Goal: Communication & Community: Share content

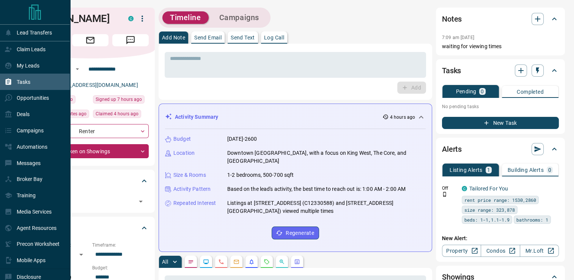
click at [25, 79] on p "Tasks" at bounding box center [24, 82] width 14 height 6
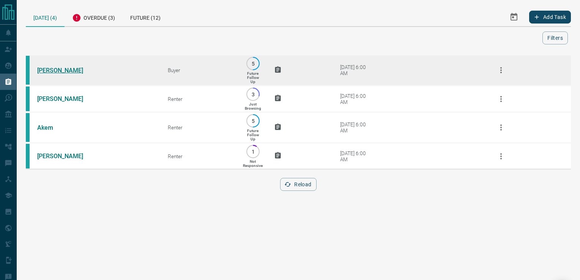
click at [44, 68] on link "[PERSON_NAME]" at bounding box center [65, 70] width 57 height 7
click at [51, 72] on link "[PERSON_NAME]" at bounding box center [65, 70] width 57 height 7
click at [44, 72] on link "[PERSON_NAME]" at bounding box center [65, 70] width 57 height 7
click at [53, 68] on link "[PERSON_NAME]" at bounding box center [65, 70] width 57 height 7
click at [500, 73] on icon "button" at bounding box center [501, 70] width 9 height 9
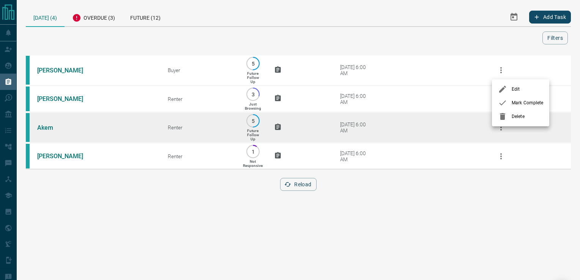
drag, startPoint x: 505, startPoint y: 114, endPoint x: 491, endPoint y: 105, distance: 16.5
click at [504, 114] on icon at bounding box center [502, 116] width 5 height 7
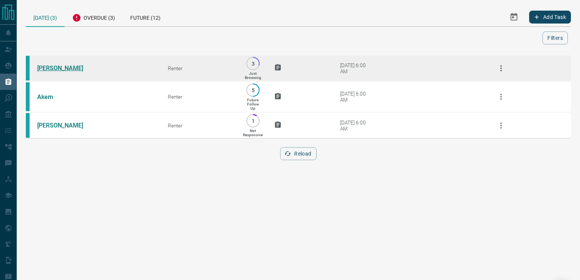
click at [69, 68] on link "[PERSON_NAME]" at bounding box center [65, 68] width 57 height 7
click at [499, 72] on icon "button" at bounding box center [501, 68] width 9 height 9
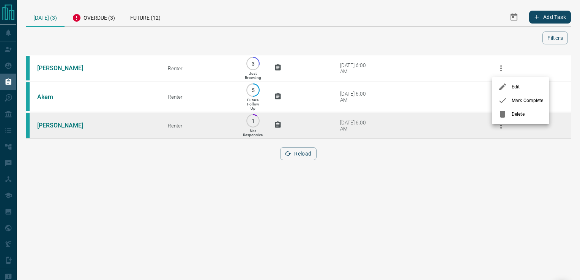
click at [504, 112] on icon at bounding box center [502, 114] width 5 height 7
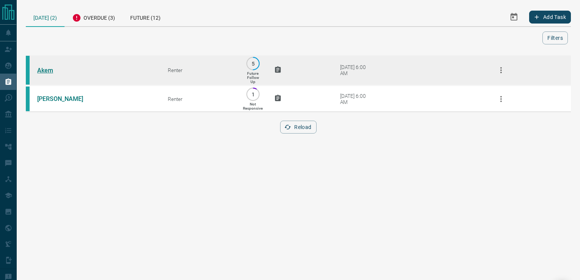
click at [42, 71] on link "Akem" at bounding box center [65, 70] width 57 height 7
click at [500, 68] on icon "button" at bounding box center [501, 70] width 2 height 6
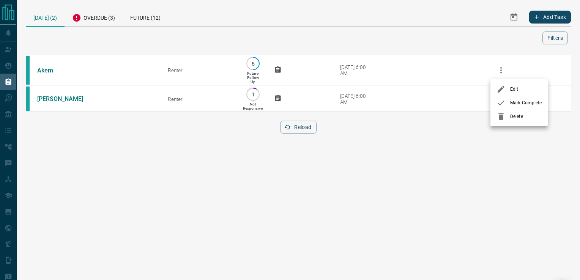
drag, startPoint x: 506, startPoint y: 115, endPoint x: 490, endPoint y: 107, distance: 17.2
click at [505, 115] on div at bounding box center [504, 116] width 14 height 9
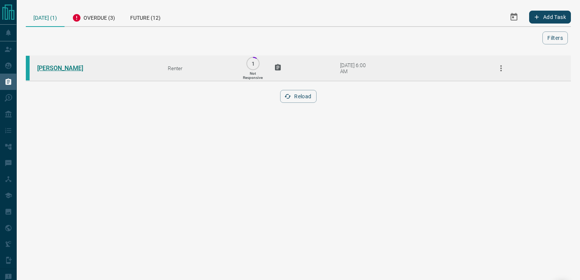
click at [50, 68] on link "[PERSON_NAME]" at bounding box center [65, 68] width 57 height 7
click at [51, 62] on td "[PERSON_NAME]" at bounding box center [91, 68] width 131 height 26
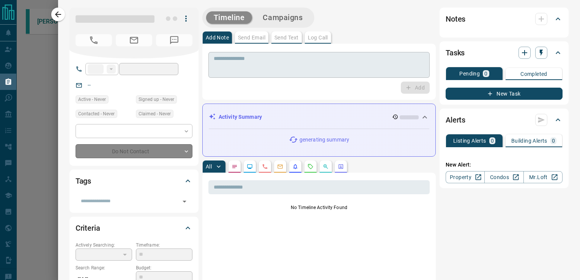
type input "**"
type input "**********"
type input "*"
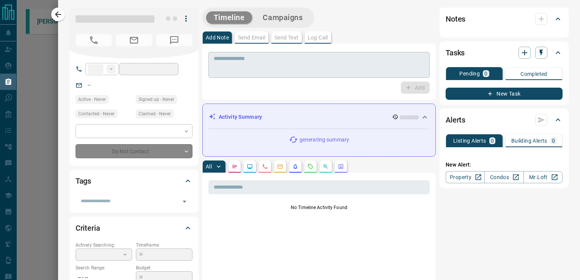
type input "**********"
type input "*******"
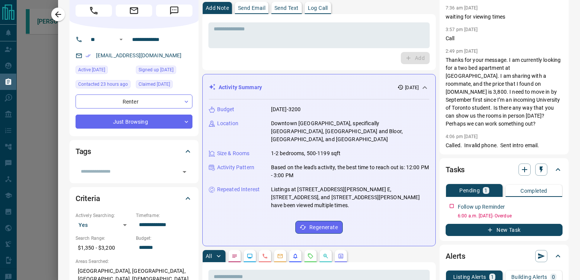
scroll to position [22, 0]
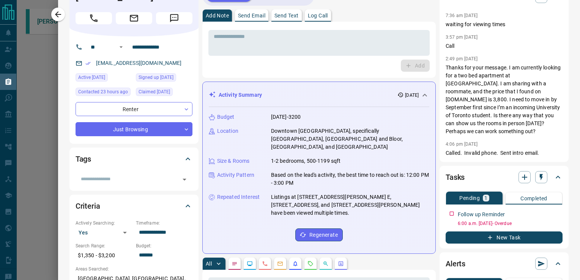
click at [54, 13] on icon "button" at bounding box center [58, 14] width 9 height 9
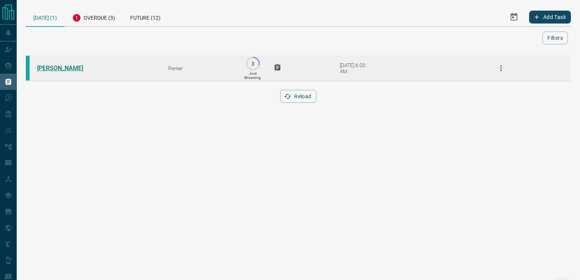
click at [48, 68] on link "[PERSON_NAME]" at bounding box center [65, 68] width 57 height 7
click at [44, 68] on link "[PERSON_NAME]" at bounding box center [65, 68] width 57 height 7
click at [501, 66] on icon "button" at bounding box center [501, 68] width 9 height 9
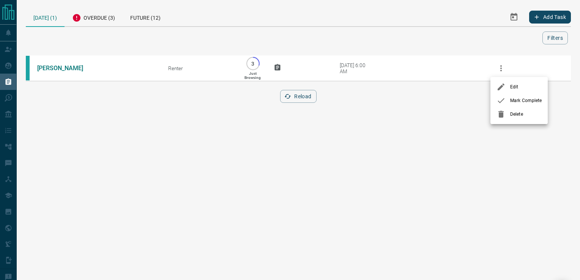
drag, startPoint x: 514, startPoint y: 116, endPoint x: 470, endPoint y: 100, distance: 47.3
click at [513, 116] on span "Delete" at bounding box center [526, 114] width 32 height 7
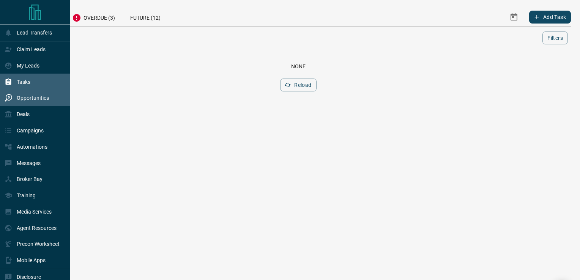
click at [34, 96] on p "Opportunities" at bounding box center [33, 98] width 32 height 6
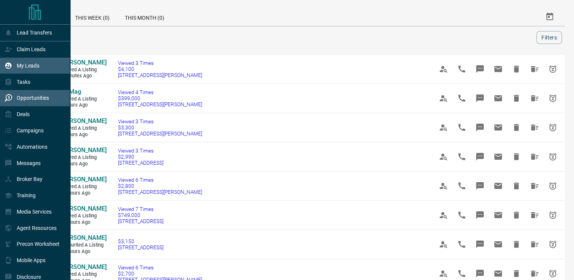
click at [32, 64] on p "My Leads" at bounding box center [28, 66] width 23 height 6
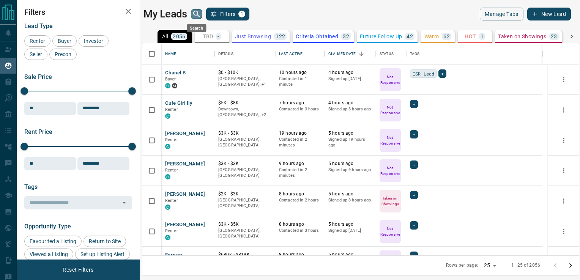
click at [198, 13] on icon "search button" at bounding box center [196, 13] width 9 height 9
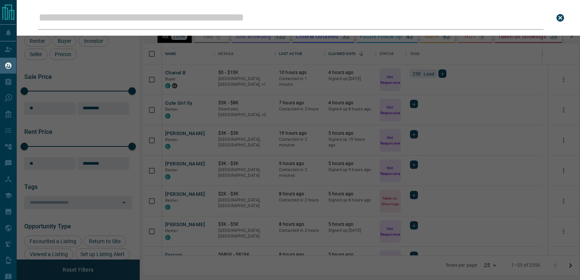
click at [197, 16] on input "Leads Search Bar" at bounding box center [291, 18] width 506 height 24
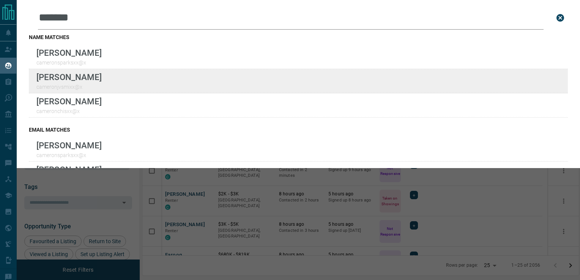
type input "*******"
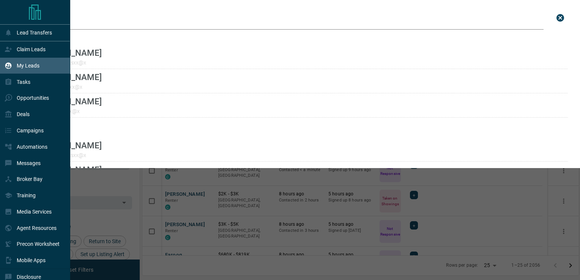
drag, startPoint x: 21, startPoint y: 97, endPoint x: 48, endPoint y: 73, distance: 36.9
click at [21, 97] on p "Opportunities" at bounding box center [33, 98] width 32 height 6
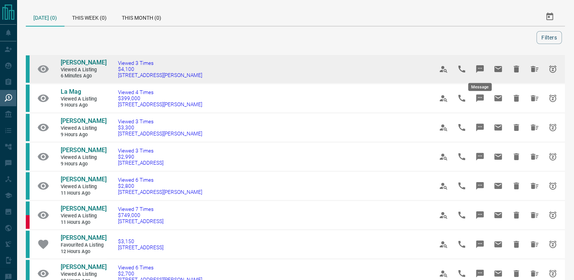
click at [481, 66] on icon "Message" at bounding box center [481, 69] width 8 height 8
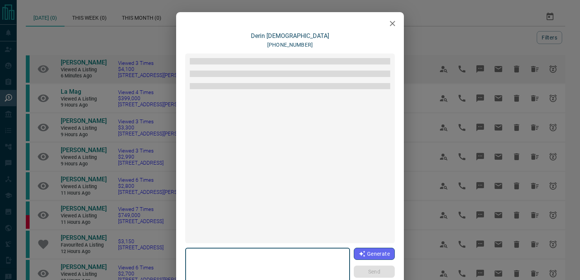
type textarea "**********"
type input "**********"
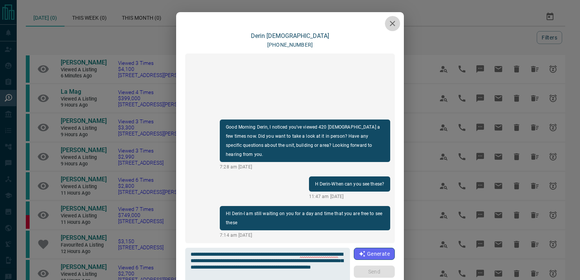
click at [388, 25] on icon "button" at bounding box center [392, 23] width 9 height 9
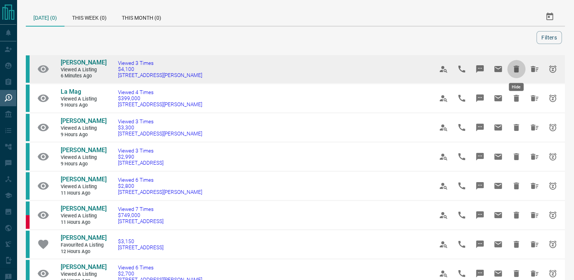
click at [515, 69] on icon "Hide" at bounding box center [516, 69] width 5 height 7
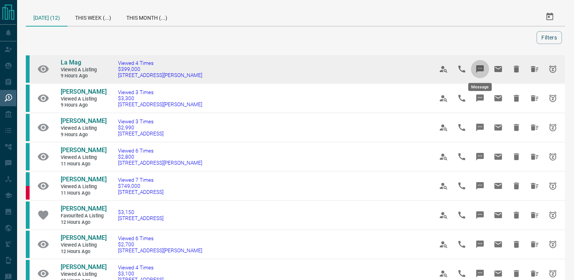
click at [479, 70] on icon "Message" at bounding box center [481, 69] width 8 height 8
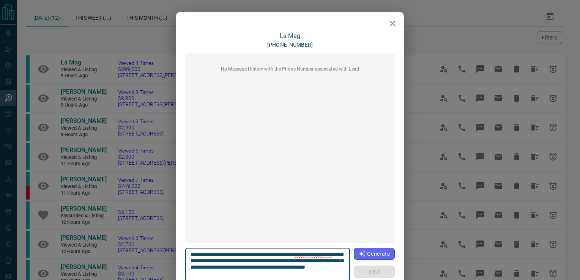
click at [331, 254] on textarea "**********" at bounding box center [268, 267] width 155 height 32
click at [228, 254] on textarea "**********" at bounding box center [268, 267] width 155 height 32
type textarea "**********"
click at [365, 279] on div "**********" at bounding box center [290, 267] width 210 height 39
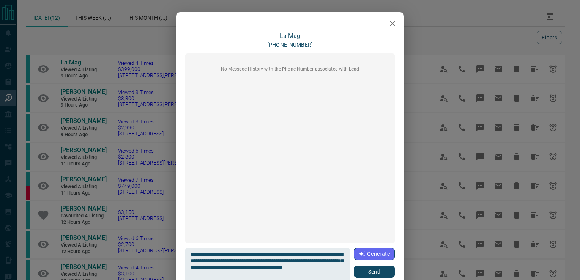
click at [367, 275] on button "Send" at bounding box center [374, 272] width 41 height 12
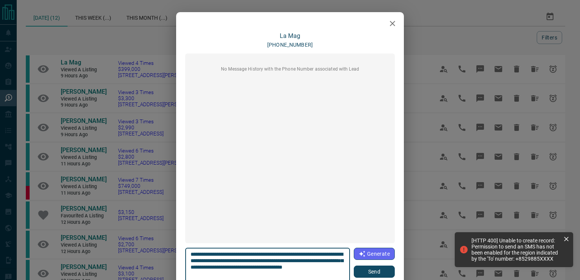
drag, startPoint x: 222, startPoint y: 260, endPoint x: 177, endPoint y: 249, distance: 45.7
click at [177, 249] on div "**********" at bounding box center [290, 189] width 228 height 314
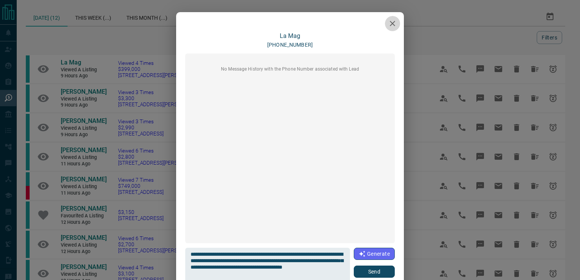
click at [388, 22] on icon "button" at bounding box center [392, 23] width 9 height 9
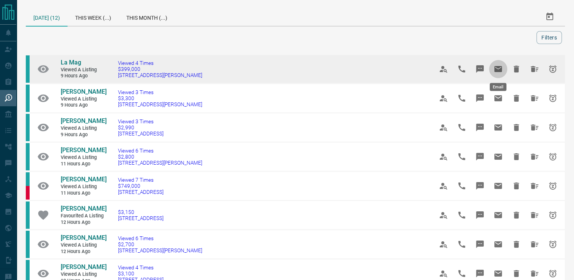
click at [498, 66] on icon "Email" at bounding box center [499, 69] width 8 height 6
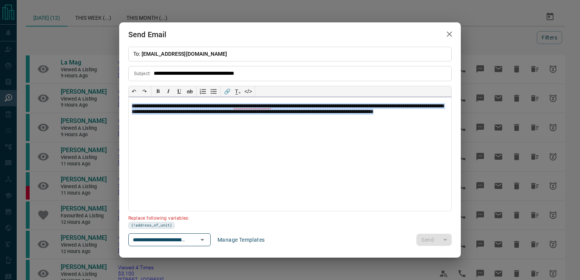
drag, startPoint x: 167, startPoint y: 113, endPoint x: 103, endPoint y: 95, distance: 67.4
click at [103, 95] on div "**********" at bounding box center [290, 140] width 580 height 280
paste div
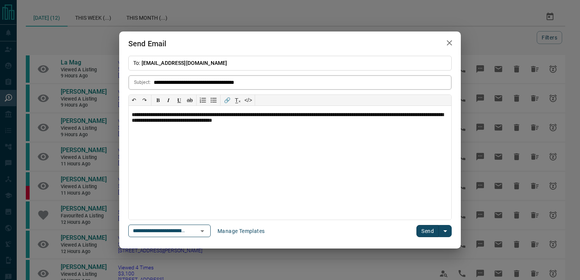
click at [260, 81] on input "**********" at bounding box center [303, 83] width 298 height 14
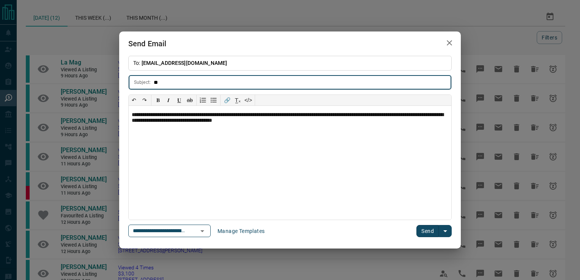
type input "*"
type input "**********"
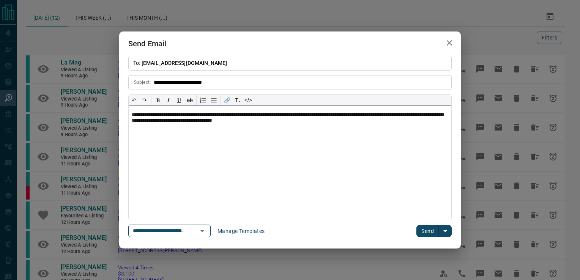
click at [339, 124] on p "**********" at bounding box center [290, 118] width 317 height 13
click at [388, 115] on p "**********" at bounding box center [290, 118] width 317 height 13
click at [425, 232] on button "Send" at bounding box center [428, 231] width 22 height 12
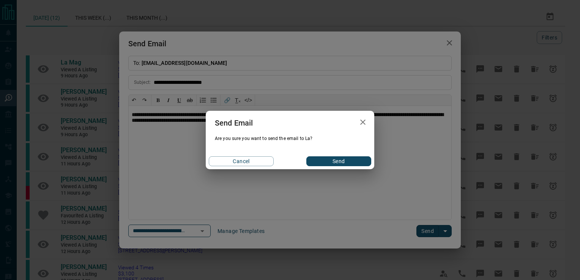
click at [326, 161] on button "Send" at bounding box center [338, 161] width 65 height 10
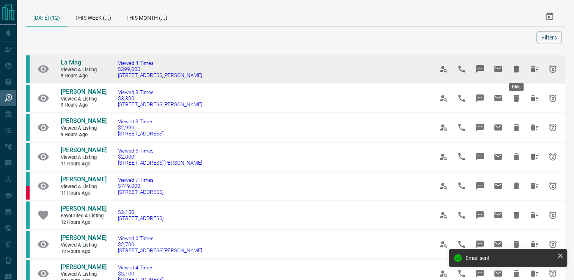
click at [517, 66] on icon "Hide" at bounding box center [516, 69] width 5 height 7
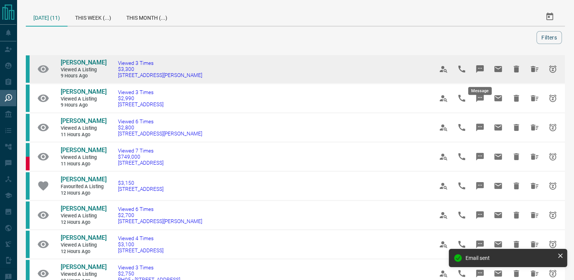
click at [478, 71] on icon "Message" at bounding box center [481, 69] width 8 height 8
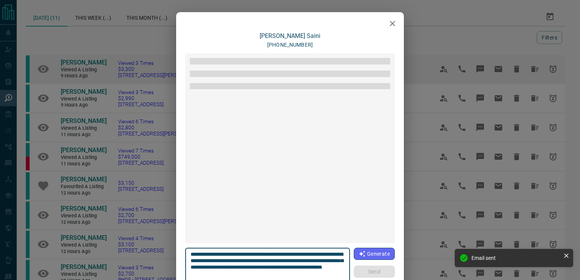
scroll to position [55, 0]
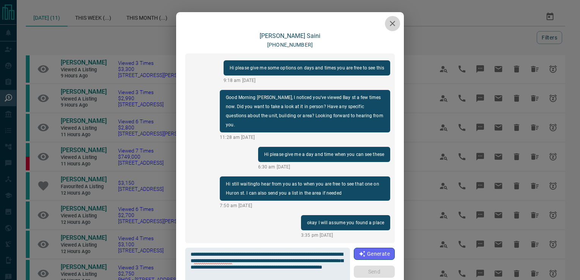
click at [395, 22] on button "button" at bounding box center [392, 23] width 15 height 15
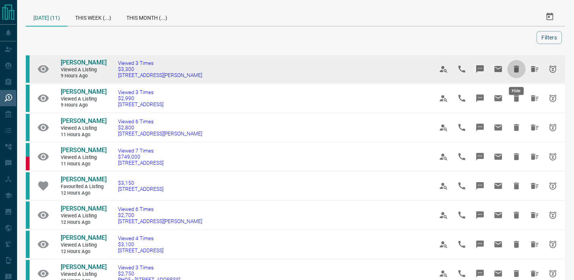
click at [515, 69] on icon "Hide" at bounding box center [516, 69] width 9 height 9
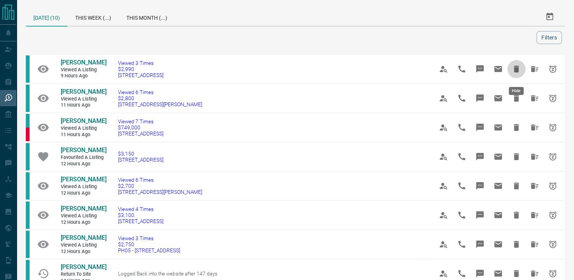
click at [515, 69] on icon "Hide" at bounding box center [516, 69] width 9 height 9
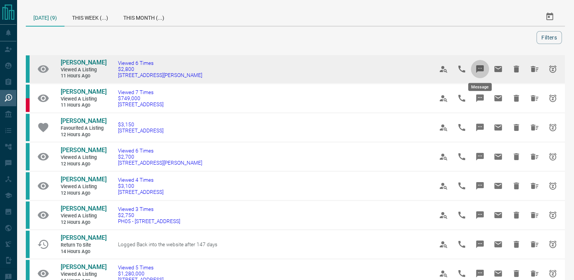
click at [475, 69] on button "Message" at bounding box center [480, 69] width 18 height 18
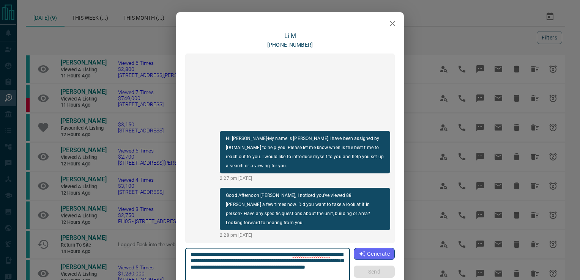
click at [390, 24] on icon "button" at bounding box center [392, 23] width 5 height 5
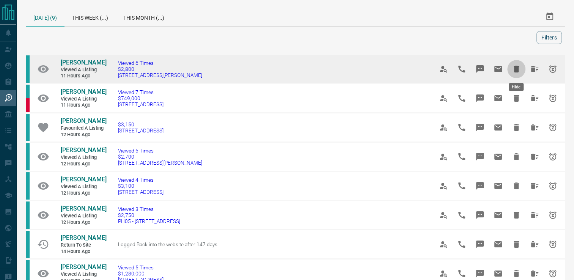
click at [519, 65] on icon "Hide" at bounding box center [516, 69] width 9 height 9
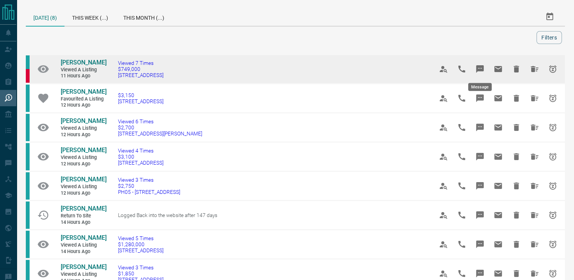
click at [478, 68] on icon "Message" at bounding box center [481, 69] width 8 height 8
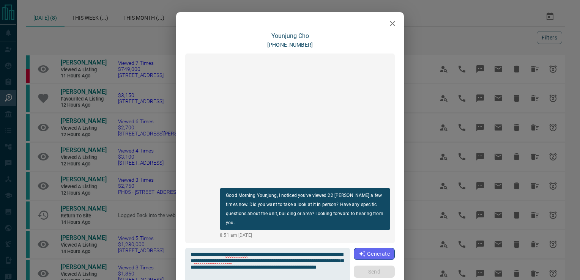
click at [407, 11] on div "**********" at bounding box center [290, 140] width 580 height 280
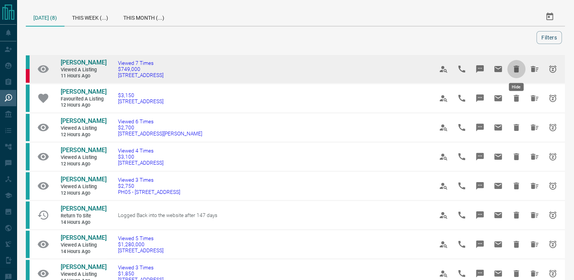
click at [515, 67] on icon "Hide" at bounding box center [516, 69] width 5 height 7
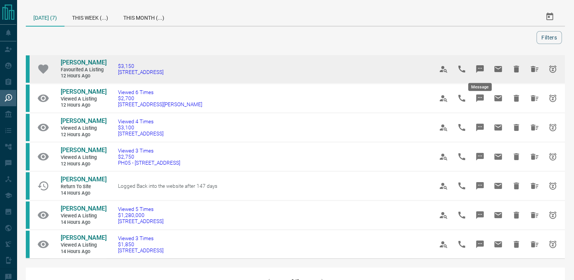
click at [473, 68] on button "Message" at bounding box center [480, 69] width 18 height 18
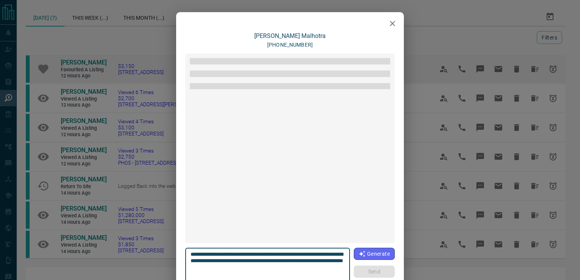
scroll to position [23, 0]
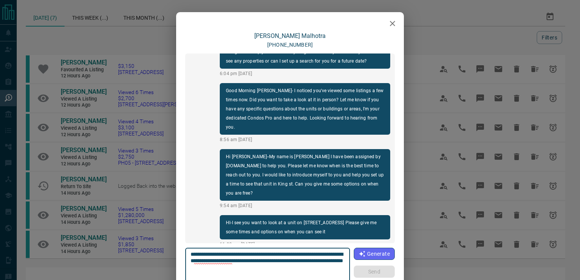
click at [390, 25] on icon "button" at bounding box center [392, 23] width 9 height 9
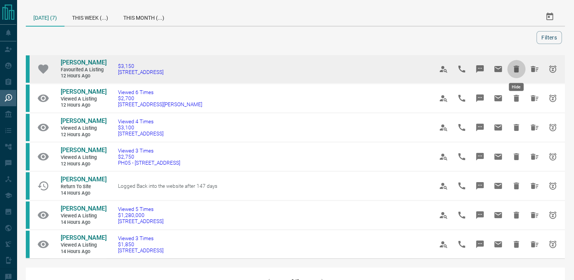
click at [516, 70] on icon "Hide" at bounding box center [516, 69] width 5 height 7
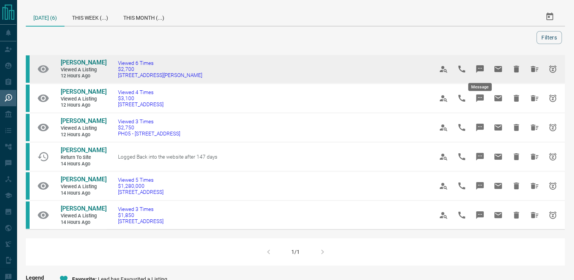
click at [478, 69] on icon "Message" at bounding box center [481, 69] width 8 height 8
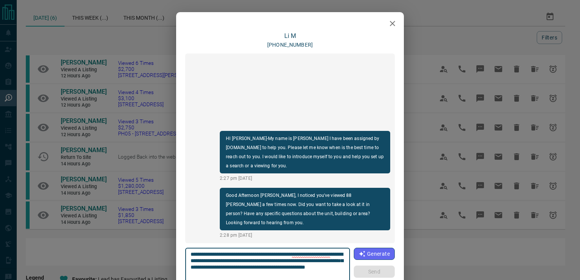
click at [385, 24] on button "button" at bounding box center [392, 23] width 15 height 15
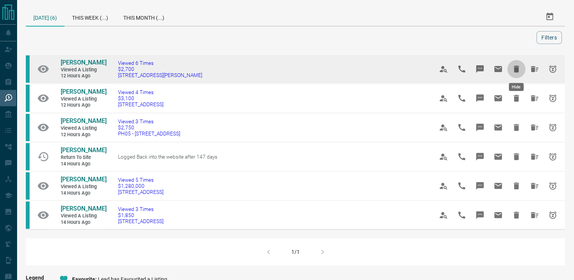
click at [516, 68] on icon "Hide" at bounding box center [516, 69] width 5 height 7
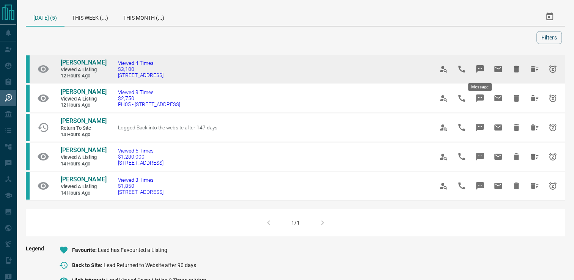
click at [482, 65] on icon "Message" at bounding box center [480, 69] width 9 height 9
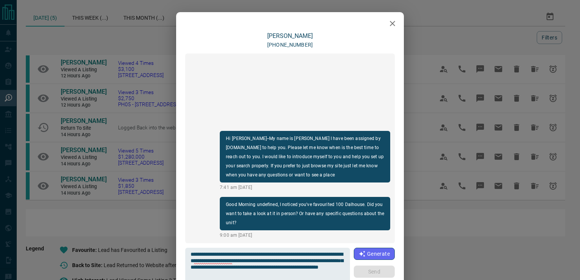
drag, startPoint x: 400, startPoint y: 24, endPoint x: 395, endPoint y: 23, distance: 4.6
click at [399, 24] on div at bounding box center [290, 21] width 228 height 19
click at [395, 23] on button "button" at bounding box center [392, 23] width 15 height 15
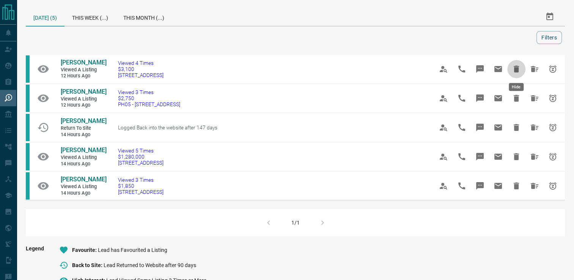
drag, startPoint x: 517, startPoint y: 70, endPoint x: 481, endPoint y: 64, distance: 36.6
click at [516, 69] on icon "Hide" at bounding box center [516, 69] width 5 height 7
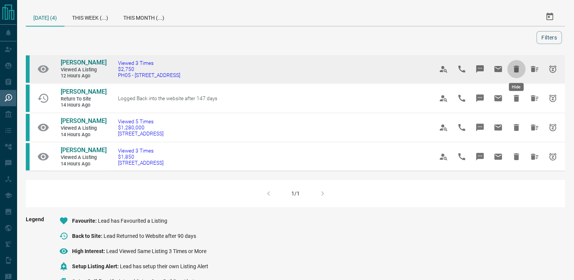
click at [514, 68] on icon "Hide" at bounding box center [516, 69] width 5 height 7
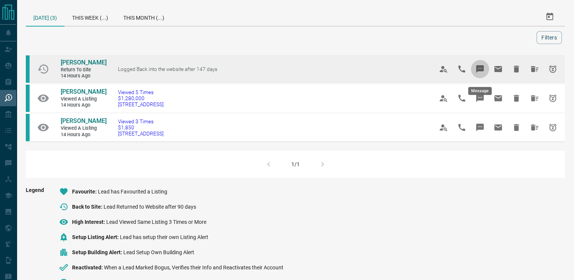
click at [480, 78] on button "Message" at bounding box center [480, 69] width 18 height 18
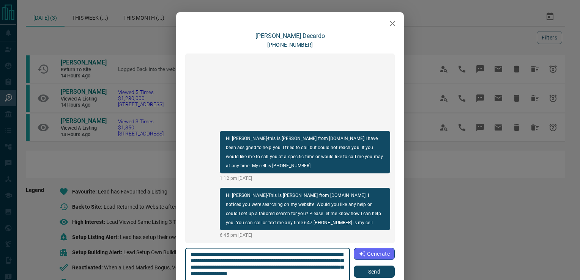
click at [390, 23] on icon "button" at bounding box center [392, 23] width 9 height 9
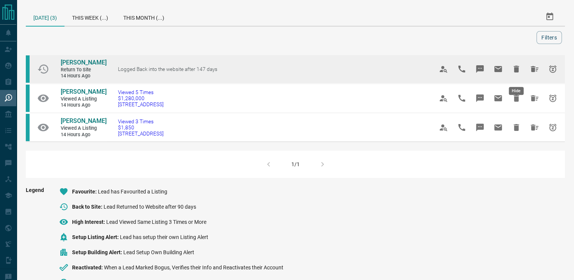
click at [515, 69] on icon "Hide" at bounding box center [516, 69] width 9 height 9
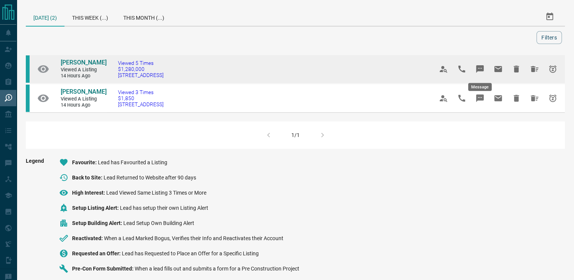
click at [475, 66] on button "Message" at bounding box center [480, 69] width 18 height 18
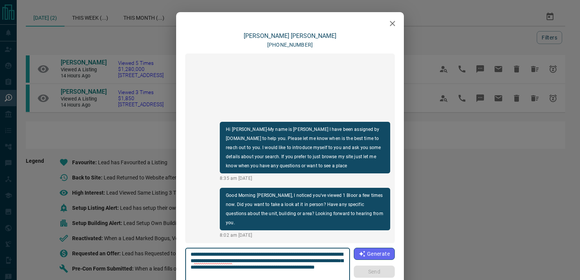
drag, startPoint x: 389, startPoint y: 23, endPoint x: 396, endPoint y: 28, distance: 9.1
click at [396, 28] on div at bounding box center [290, 21] width 228 height 19
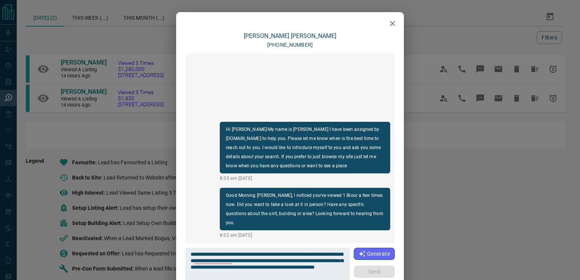
click at [389, 25] on icon "button" at bounding box center [392, 23] width 9 height 9
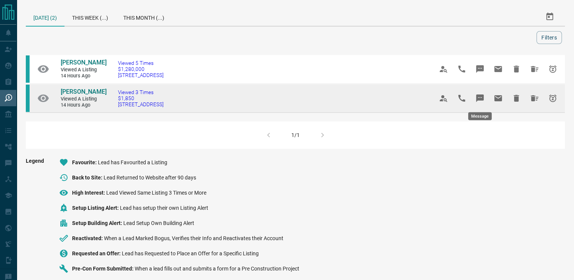
click at [478, 96] on icon "Message" at bounding box center [481, 99] width 8 height 8
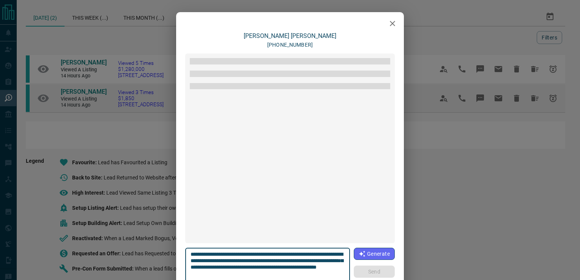
scroll to position [123, 0]
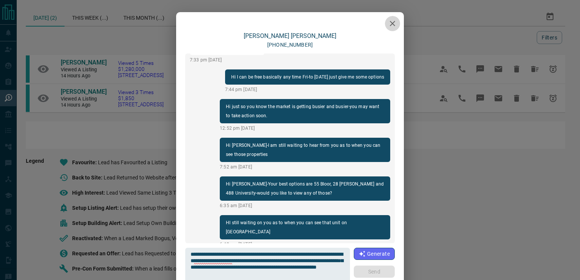
click at [391, 24] on icon "button" at bounding box center [392, 23] width 9 height 9
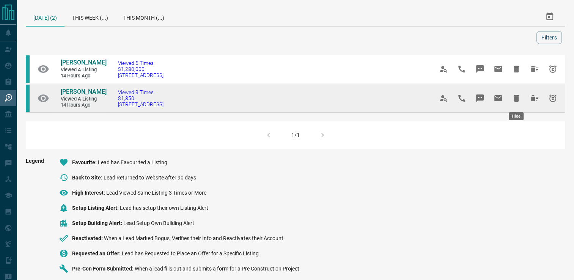
click at [515, 94] on icon "Hide" at bounding box center [516, 98] width 9 height 9
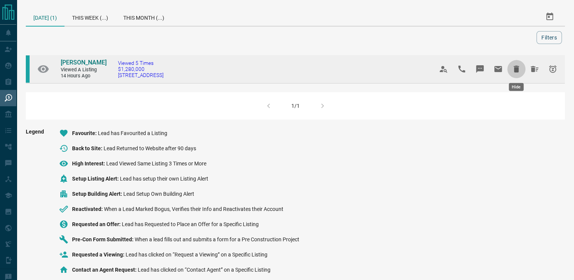
click at [514, 68] on icon "Hide" at bounding box center [516, 69] width 5 height 7
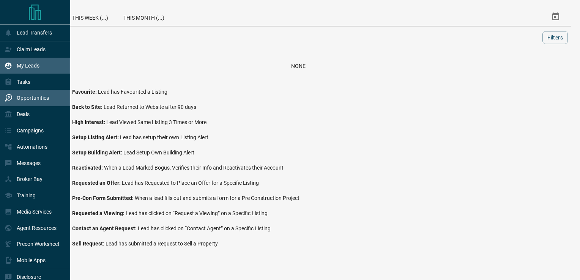
click at [25, 62] on div "My Leads" at bounding box center [22, 66] width 35 height 13
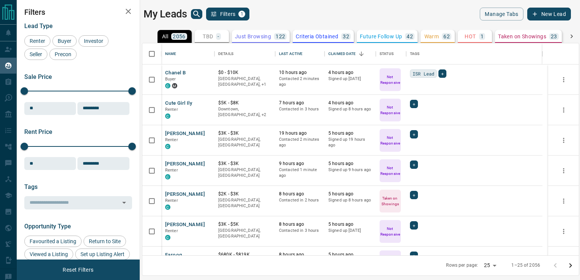
scroll to position [207, 431]
click at [194, 13] on icon "search button" at bounding box center [196, 13] width 9 height 9
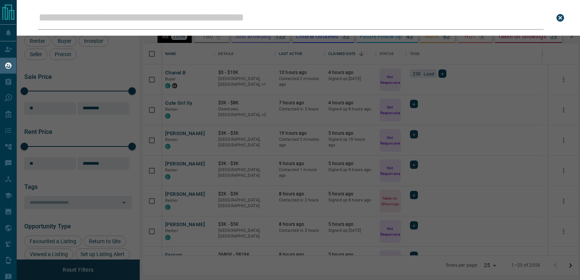
click at [193, 25] on input "Leads Search Bar" at bounding box center [291, 18] width 506 height 24
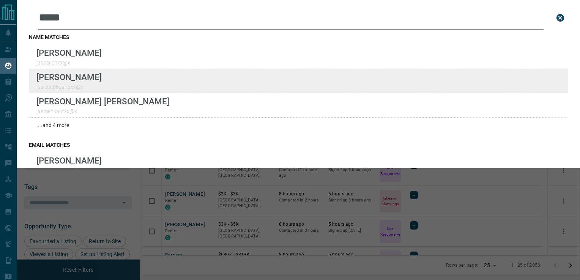
type input "*****"
